Goal: Check status: Check status

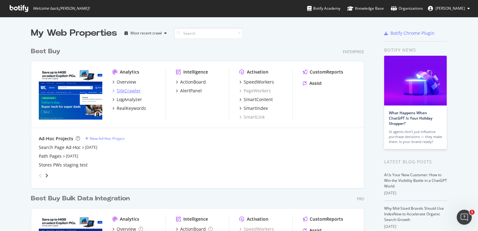
click at [118, 88] on div "SiteCrawler" at bounding box center [129, 91] width 24 height 6
